Goal: Information Seeking & Learning: Learn about a topic

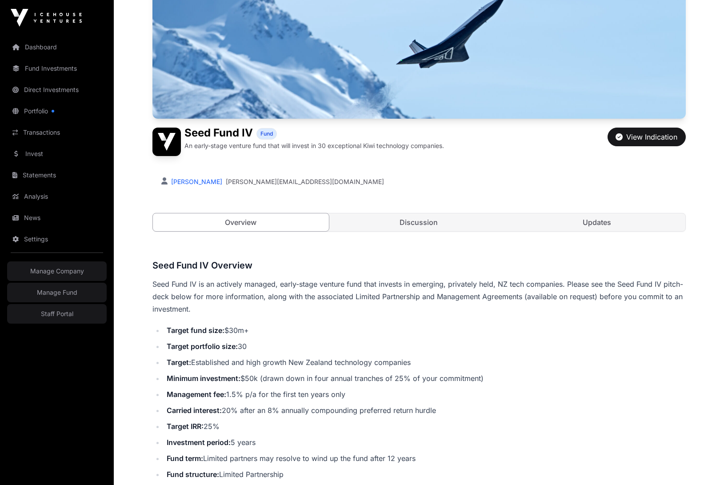
scroll to position [123, 0]
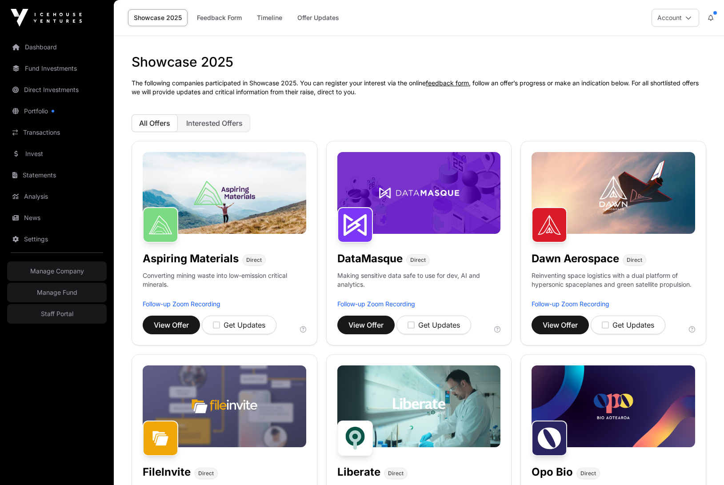
scroll to position [392, 0]
